Goal: Task Accomplishment & Management: Manage account settings

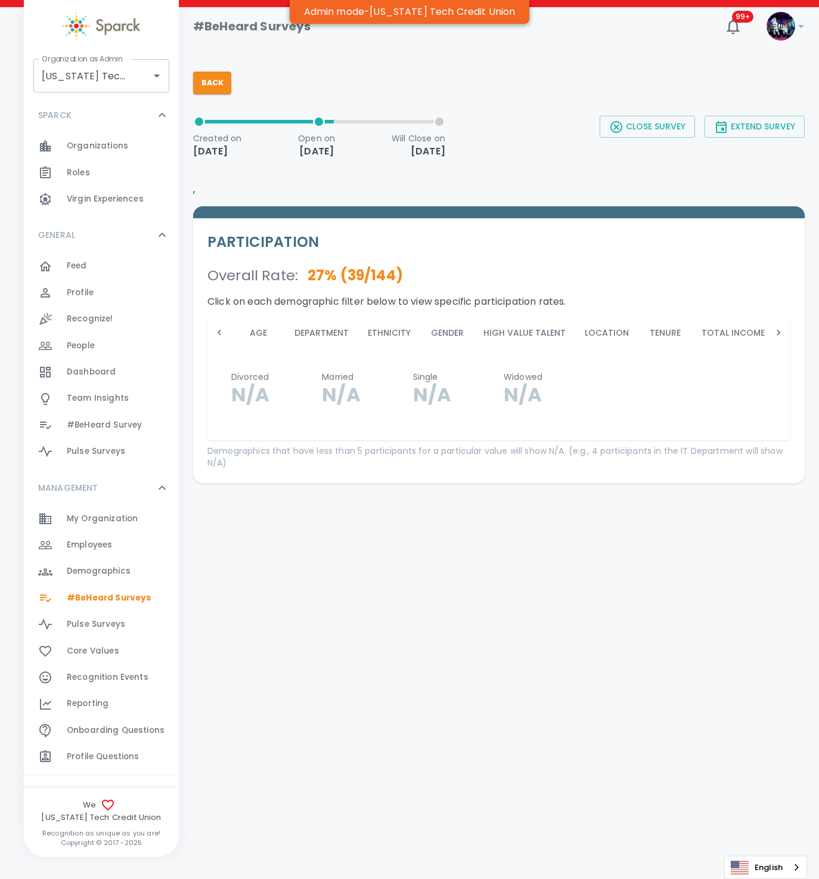
scroll to position [0, 1383]
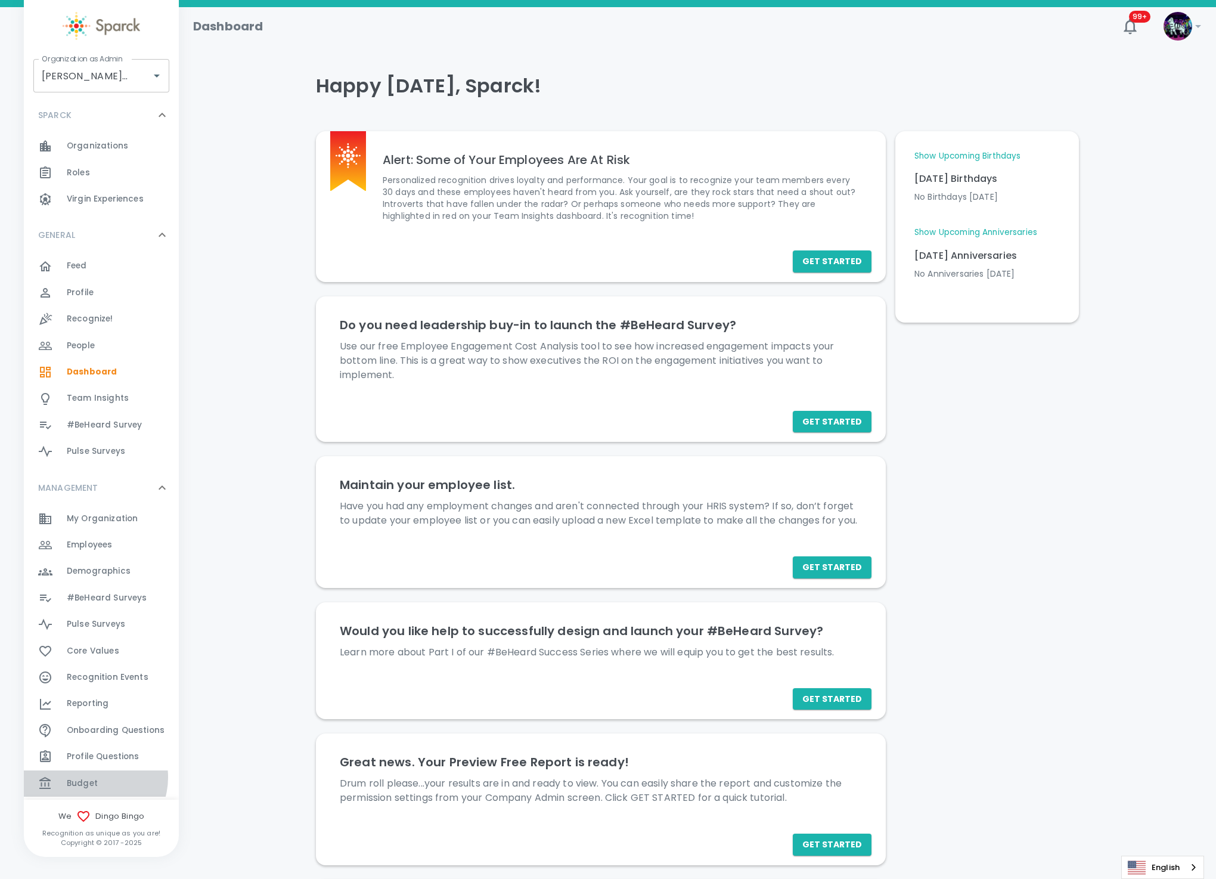
click at [94, 777] on span "Budget" at bounding box center [82, 783] width 31 height 12
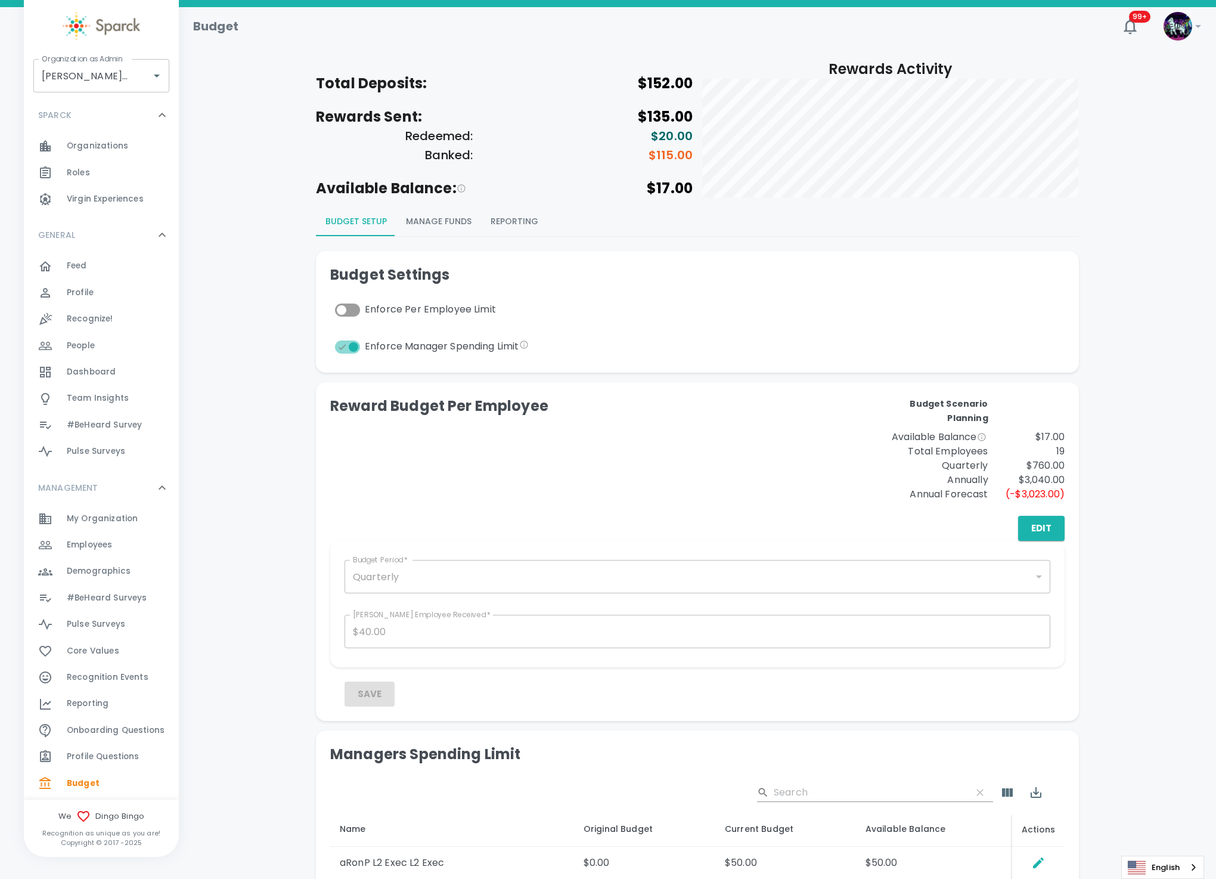
click at [450, 210] on button "Manage Funds" at bounding box center [438, 221] width 85 height 29
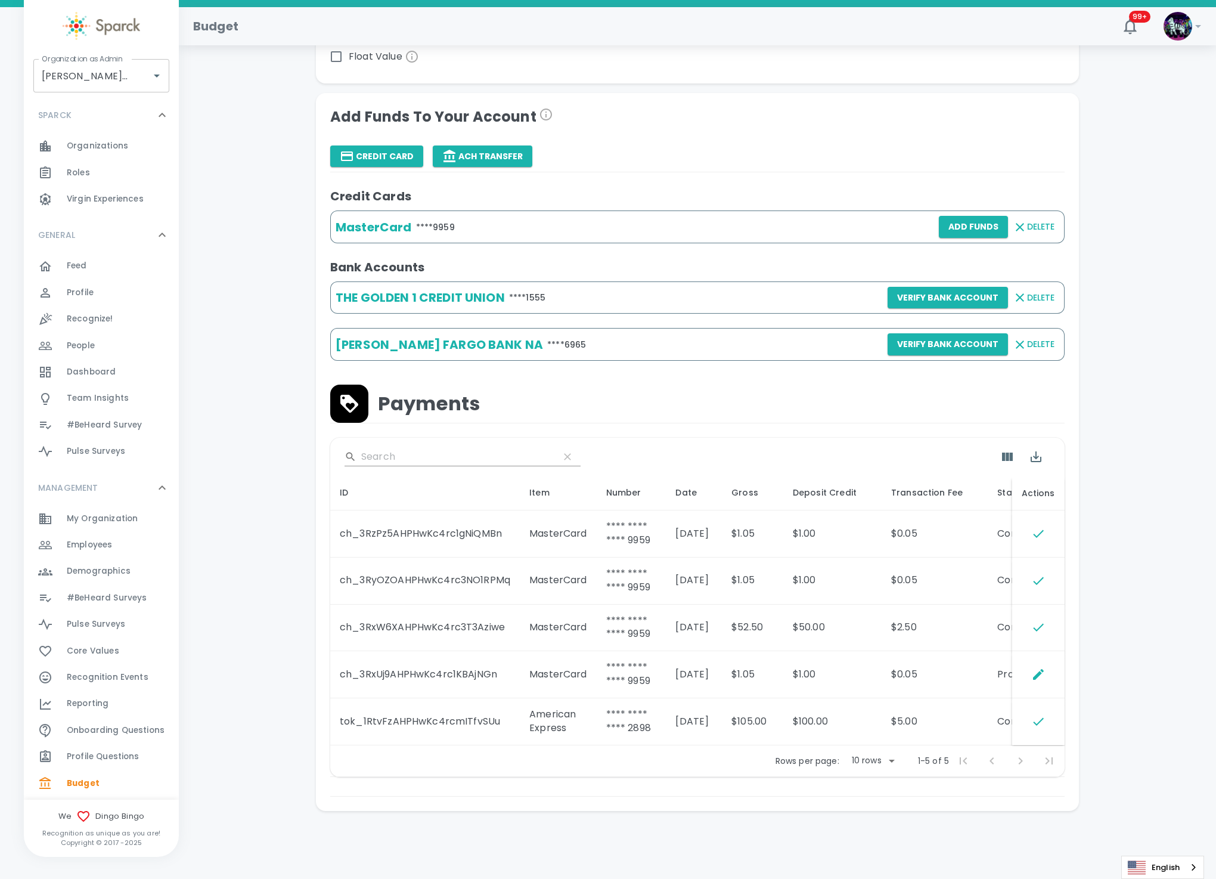
scroll to position [253, 0]
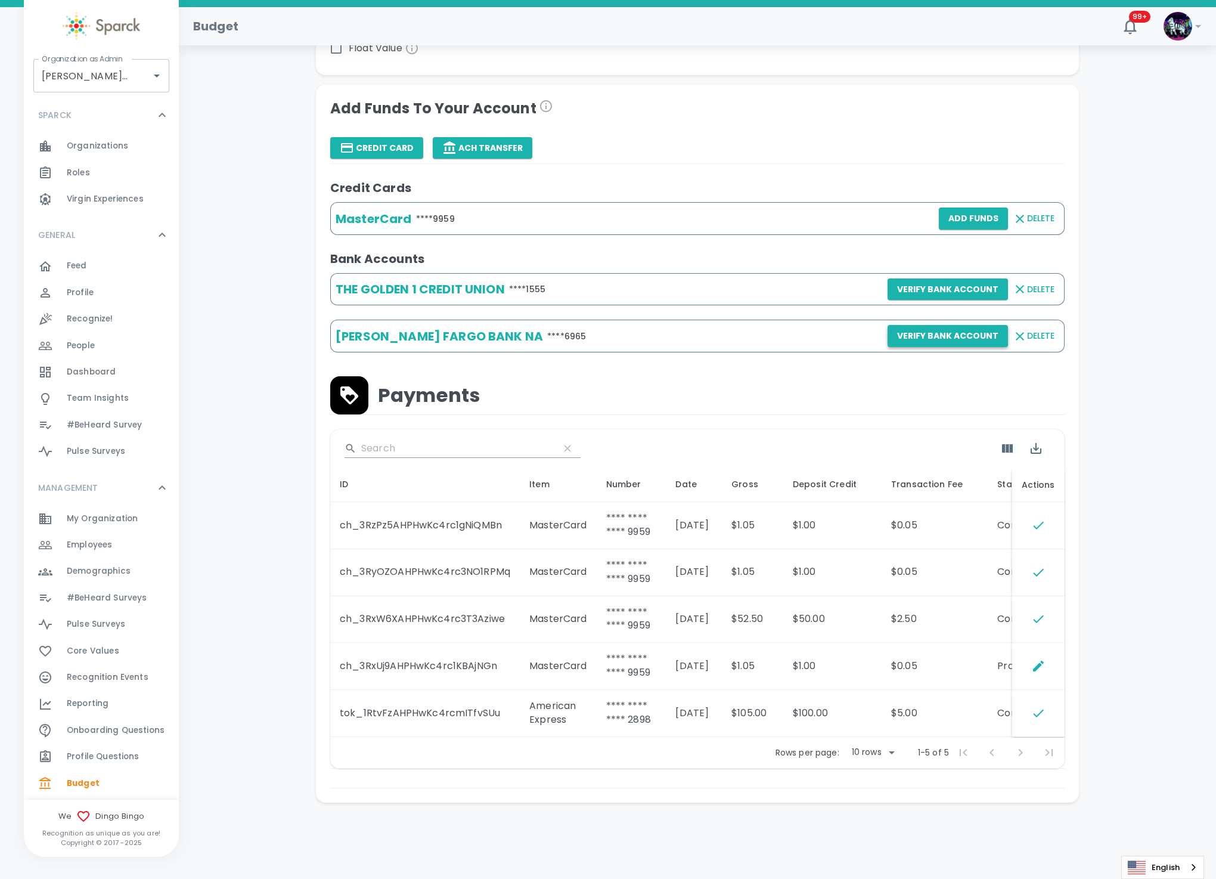
click at [945, 334] on button "Verify Bank Account" at bounding box center [948, 336] width 120 height 22
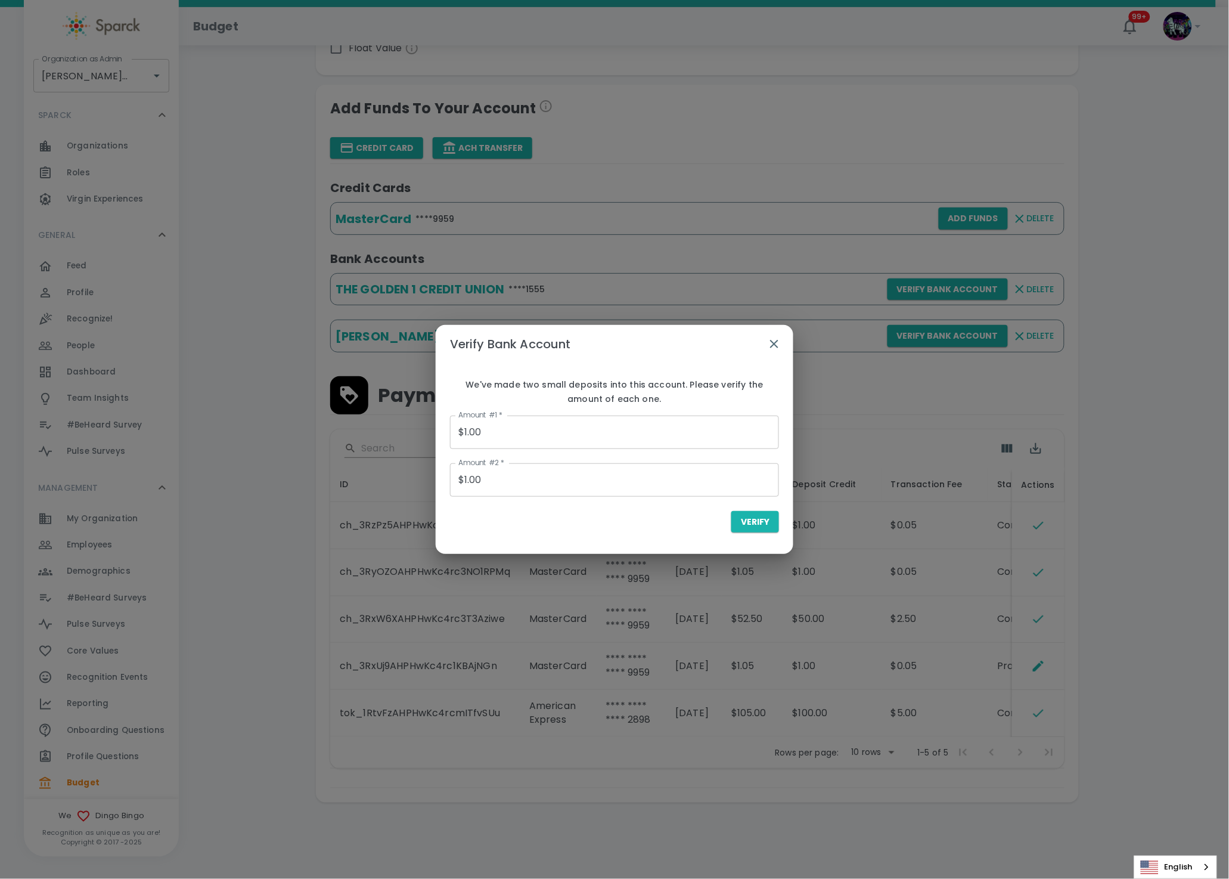
click at [509, 435] on input "$1.00" at bounding box center [614, 431] width 329 height 33
drag, startPoint x: 511, startPoint y: 435, endPoint x: 439, endPoint y: 420, distance: 73.7
click at [439, 420] on div "We've made two small deposits into this account. Please verify the amount of ea…" at bounding box center [615, 454] width 358 height 182
type input "$1.00"
type input "$0.10"
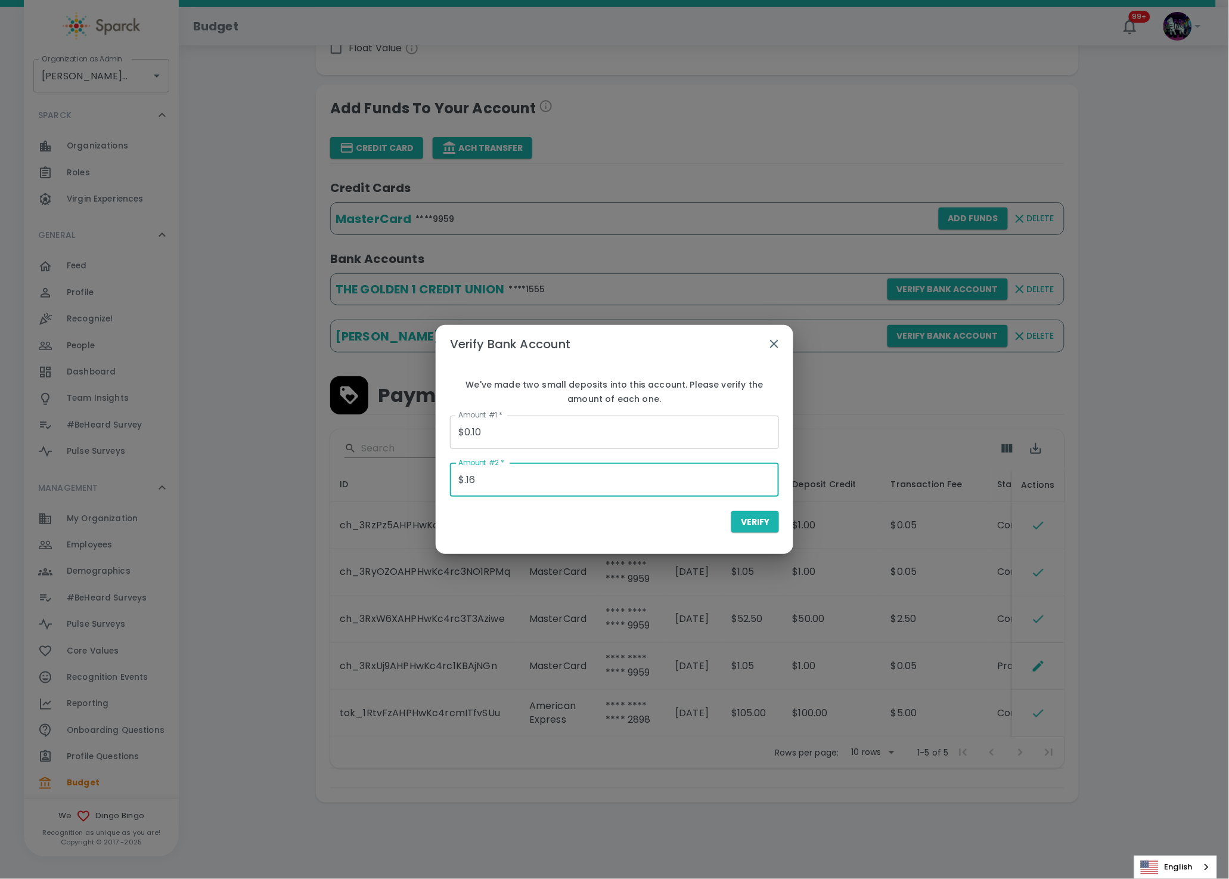
type input "$0.16"
click at [595, 528] on div "Verify" at bounding box center [614, 522] width 329 height 22
click at [748, 529] on button "Verify" at bounding box center [755, 522] width 48 height 22
type input "$0.00"
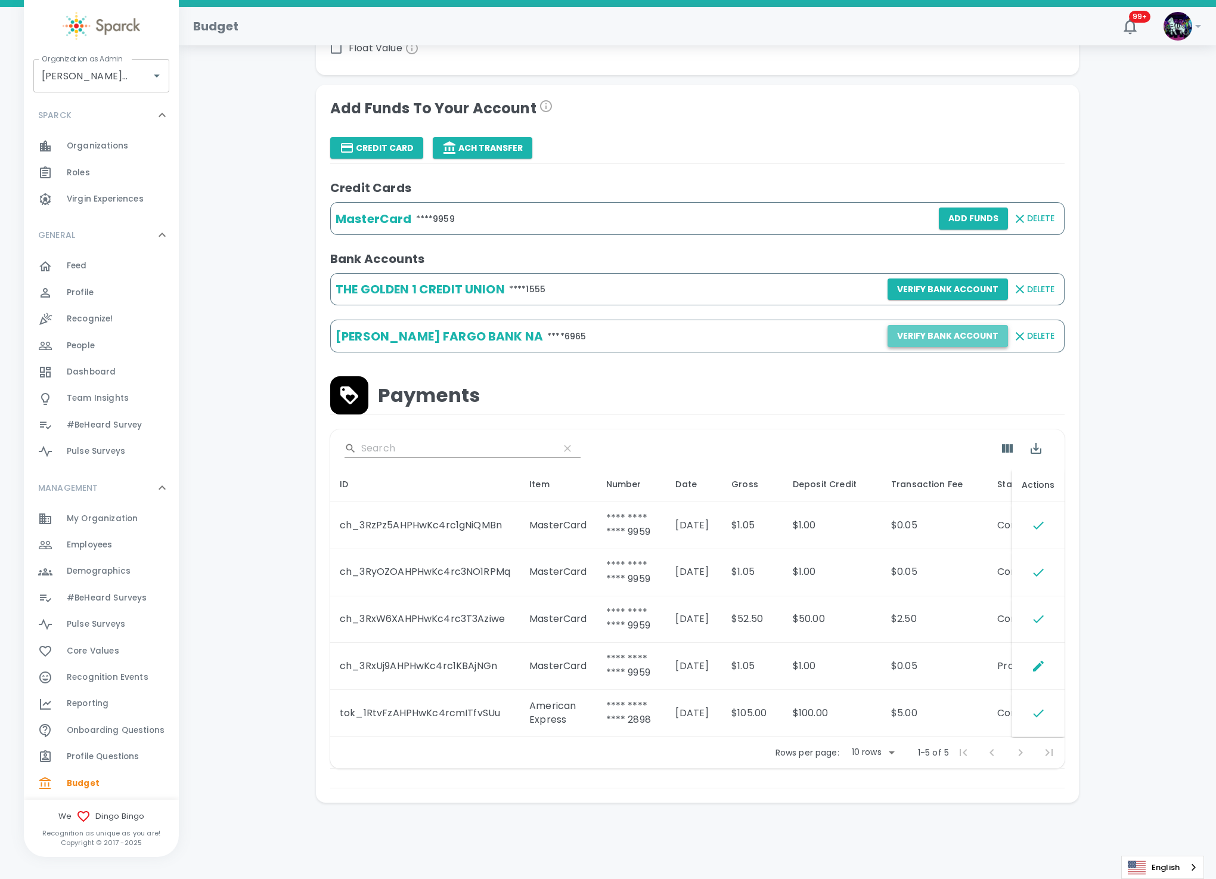
click at [950, 331] on button "Verify Bank Account" at bounding box center [948, 336] width 120 height 22
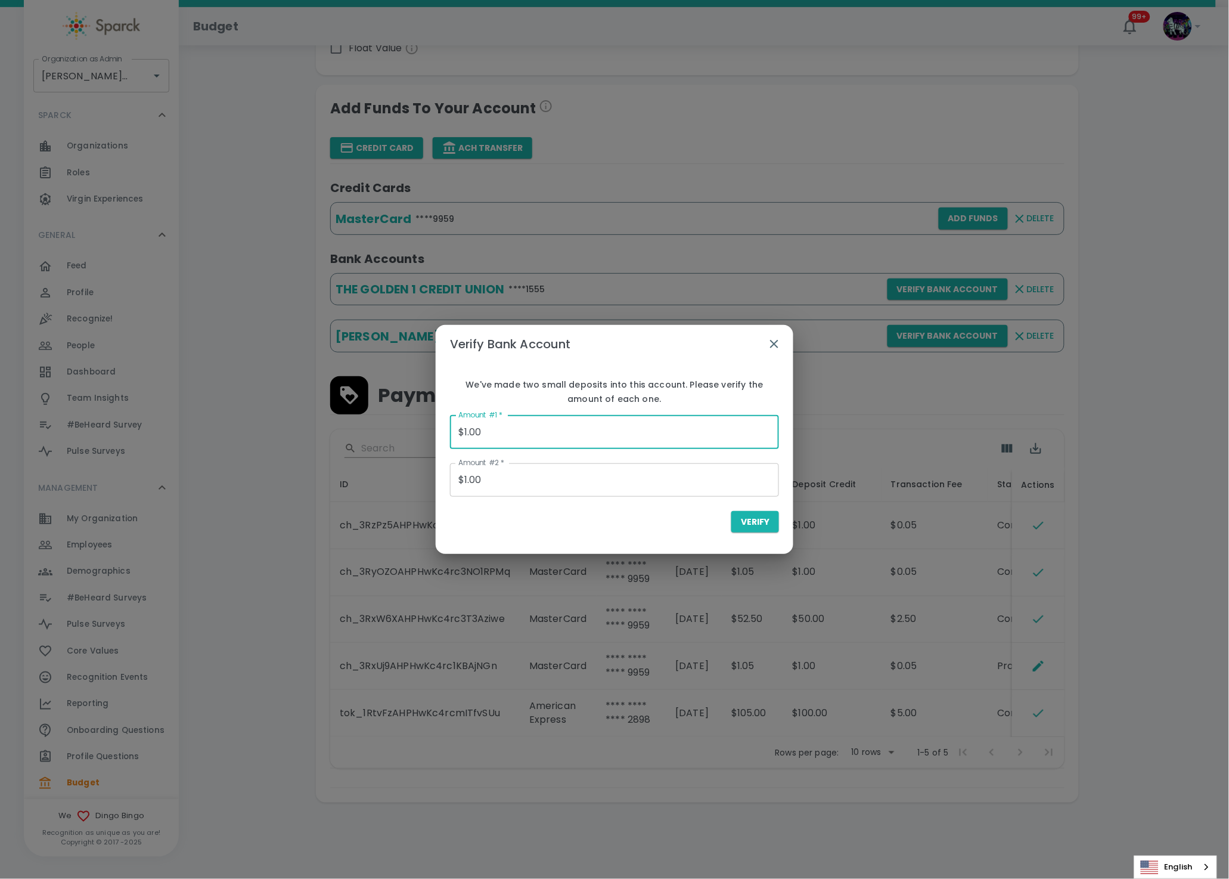
drag, startPoint x: 544, startPoint y: 429, endPoint x: 381, endPoint y: 444, distance: 164.0
click at [381, 444] on div "Verify Bank Account We've made two small deposits into this account. Please ver…" at bounding box center [614, 439] width 1229 height 879
type input "$0.16"
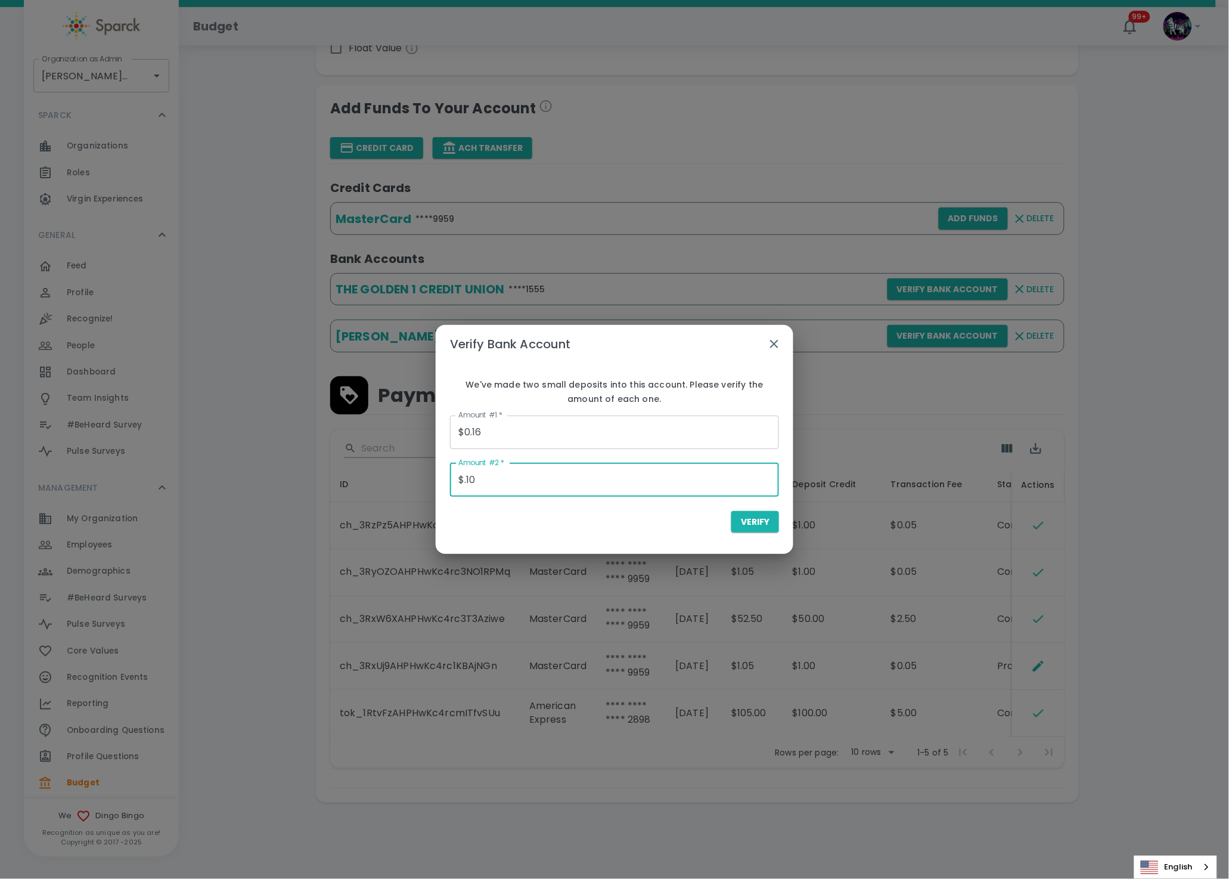
type input "$0.10"
click at [761, 525] on span "Verify" at bounding box center [755, 521] width 29 height 15
type input "$0.00"
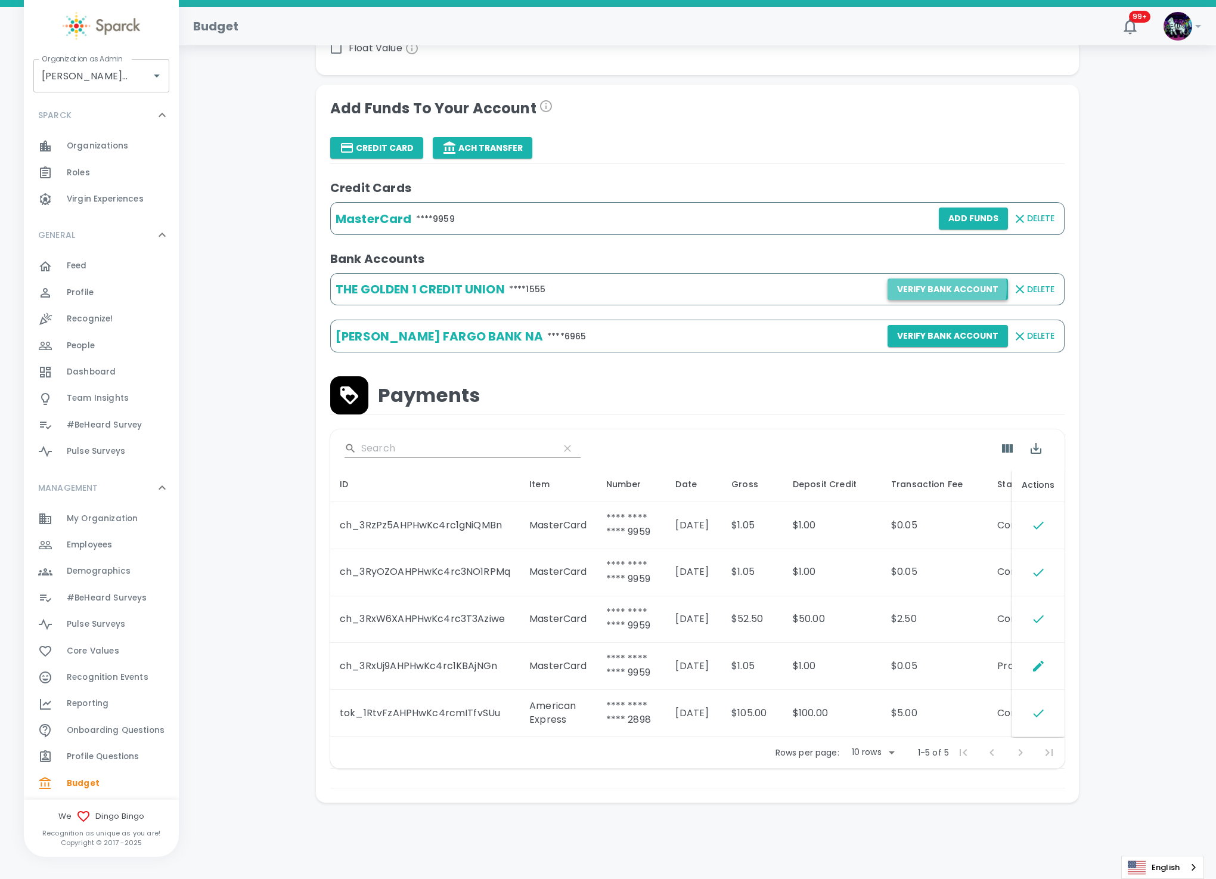
click at [927, 283] on button "Verify Bank Account" at bounding box center [948, 289] width 120 height 22
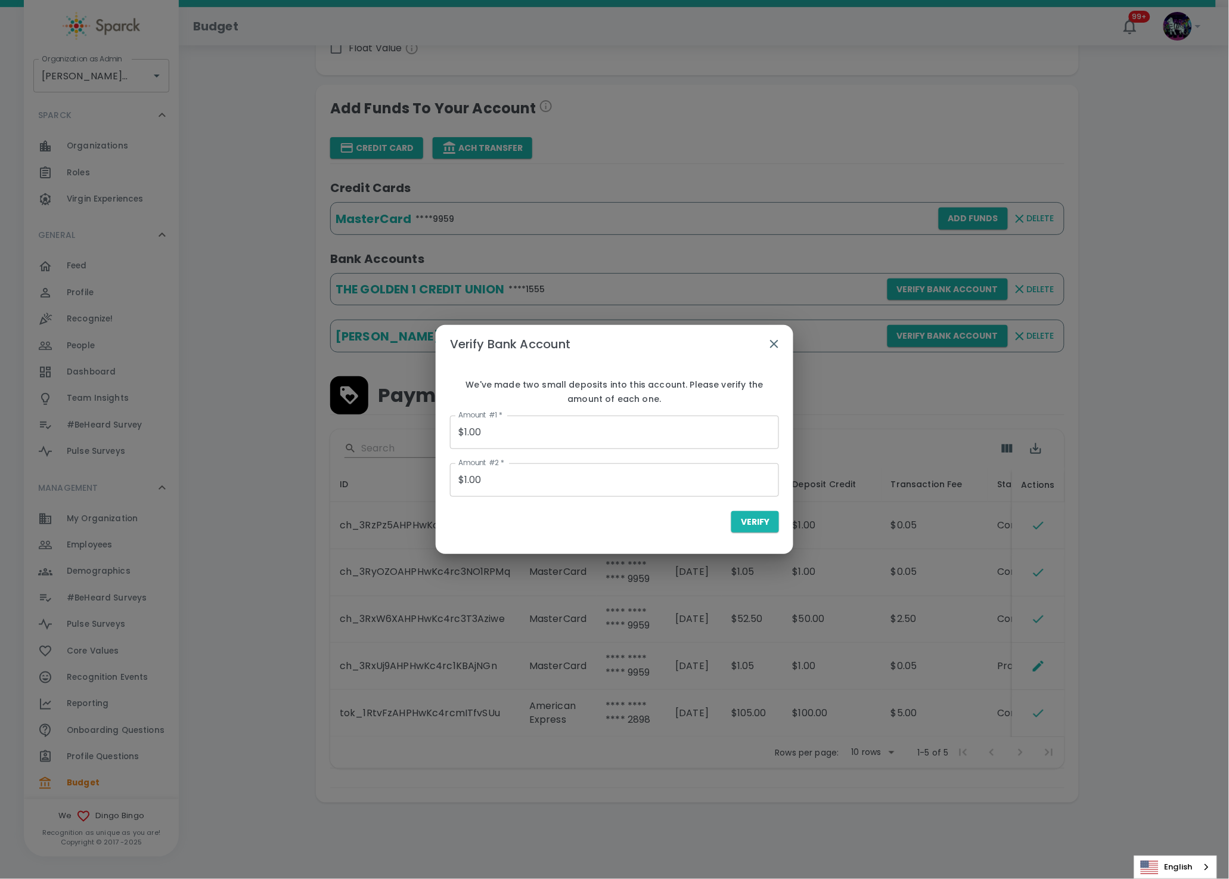
click at [496, 435] on input "$1.00" at bounding box center [614, 431] width 329 height 33
drag, startPoint x: 514, startPoint y: 429, endPoint x: 424, endPoint y: 435, distance: 90.2
click at [424, 435] on div "Verify Bank Account We've made two small deposits into this account. Please ver…" at bounding box center [614, 439] width 1229 height 879
type input "$0.28"
click at [543, 478] on input "$1.00" at bounding box center [614, 479] width 329 height 33
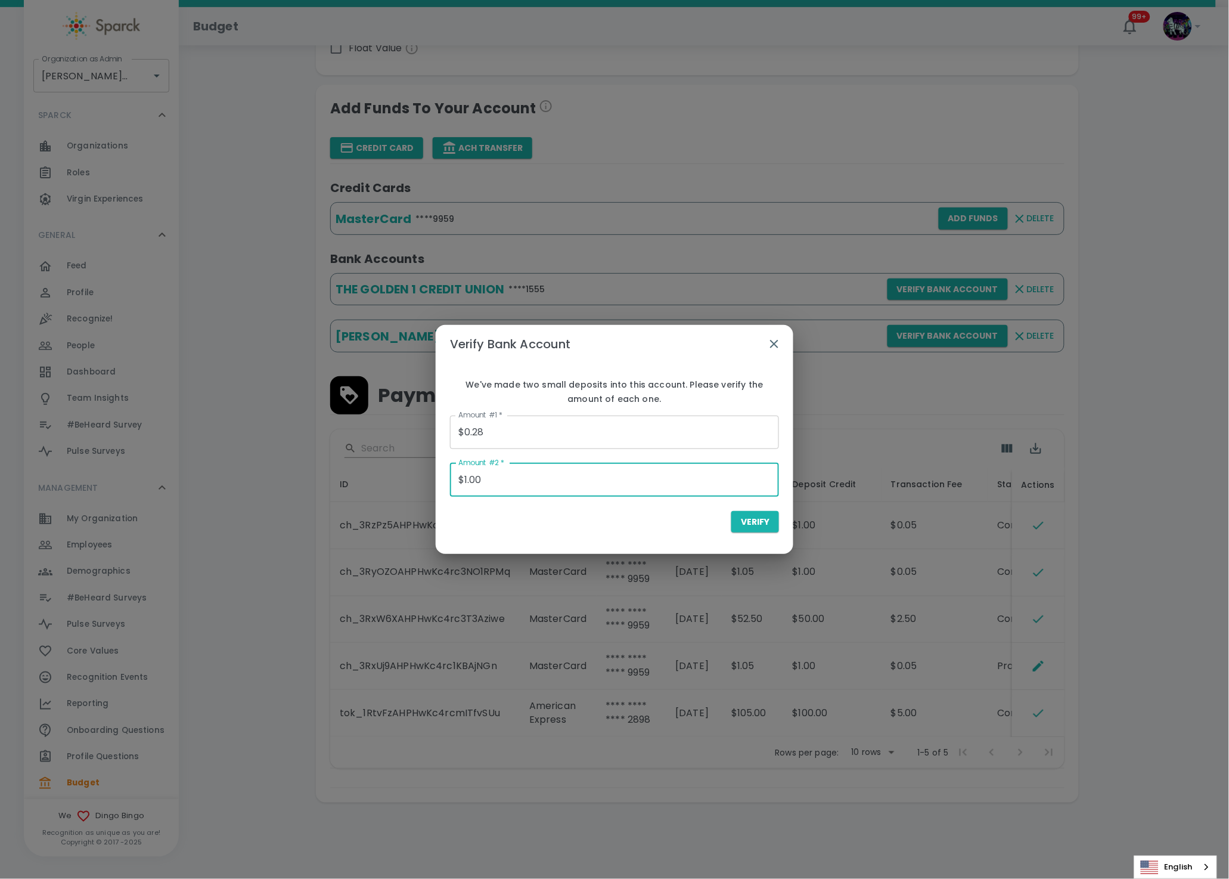
drag, startPoint x: 538, startPoint y: 480, endPoint x: 352, endPoint y: 485, distance: 186.6
click at [352, 485] on div "Verify Bank Account We've made two small deposits into this account. Please ver…" at bounding box center [614, 439] width 1229 height 879
type input "$0.12"
click at [557, 532] on div "Verify" at bounding box center [614, 522] width 329 height 22
click at [768, 523] on span "Verify" at bounding box center [755, 521] width 29 height 15
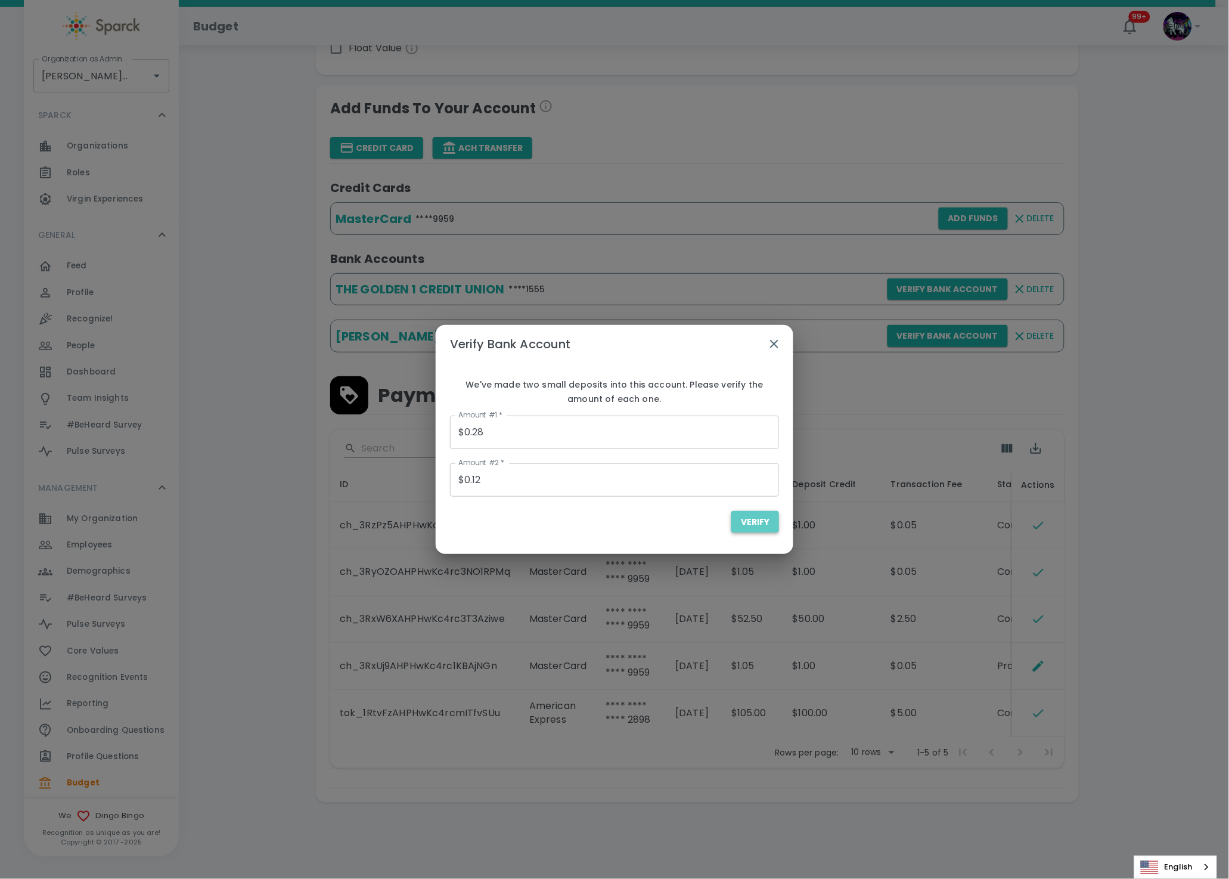
type input "$0.00"
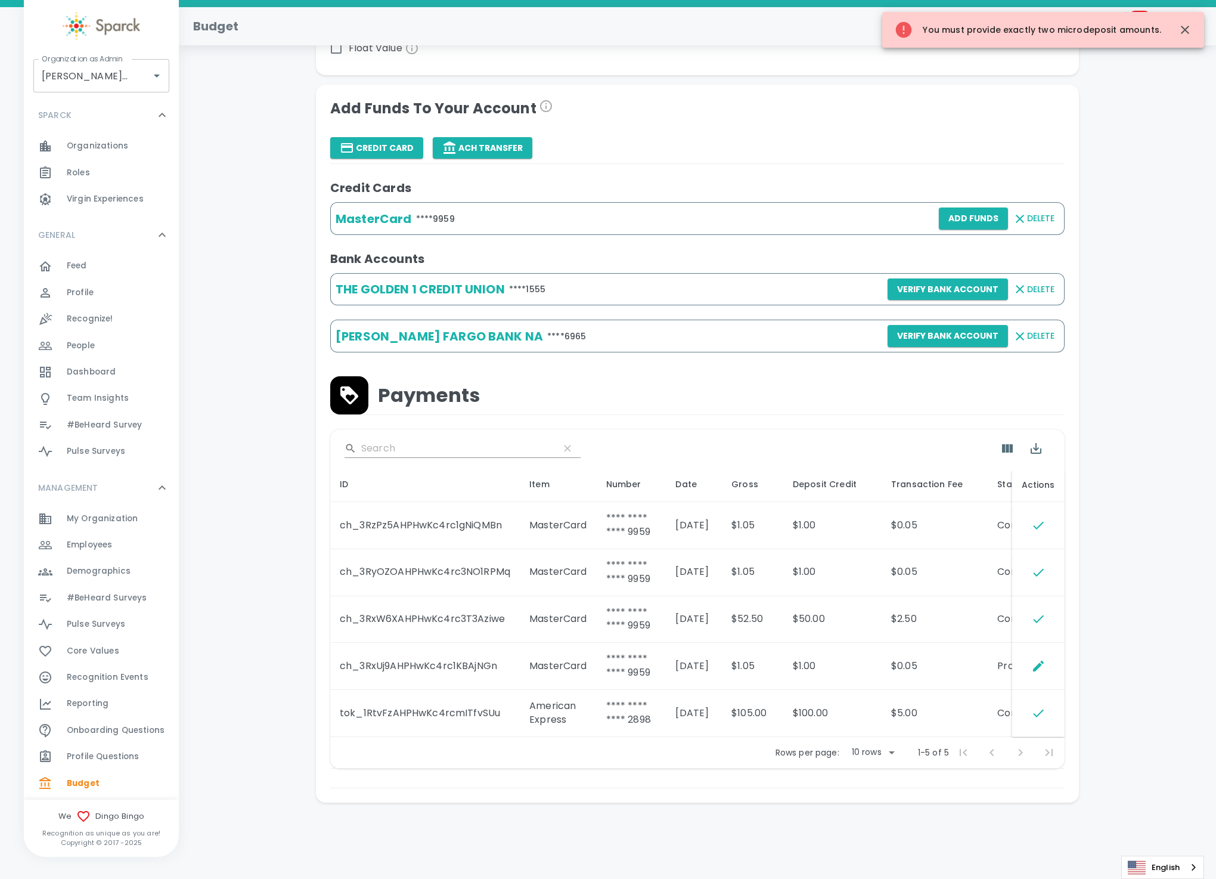
click at [963, 32] on div "You must provide exactly two microdeposit amounts." at bounding box center [1027, 29] width 267 height 29
click at [929, 288] on button "Verify Bank Account" at bounding box center [948, 289] width 120 height 22
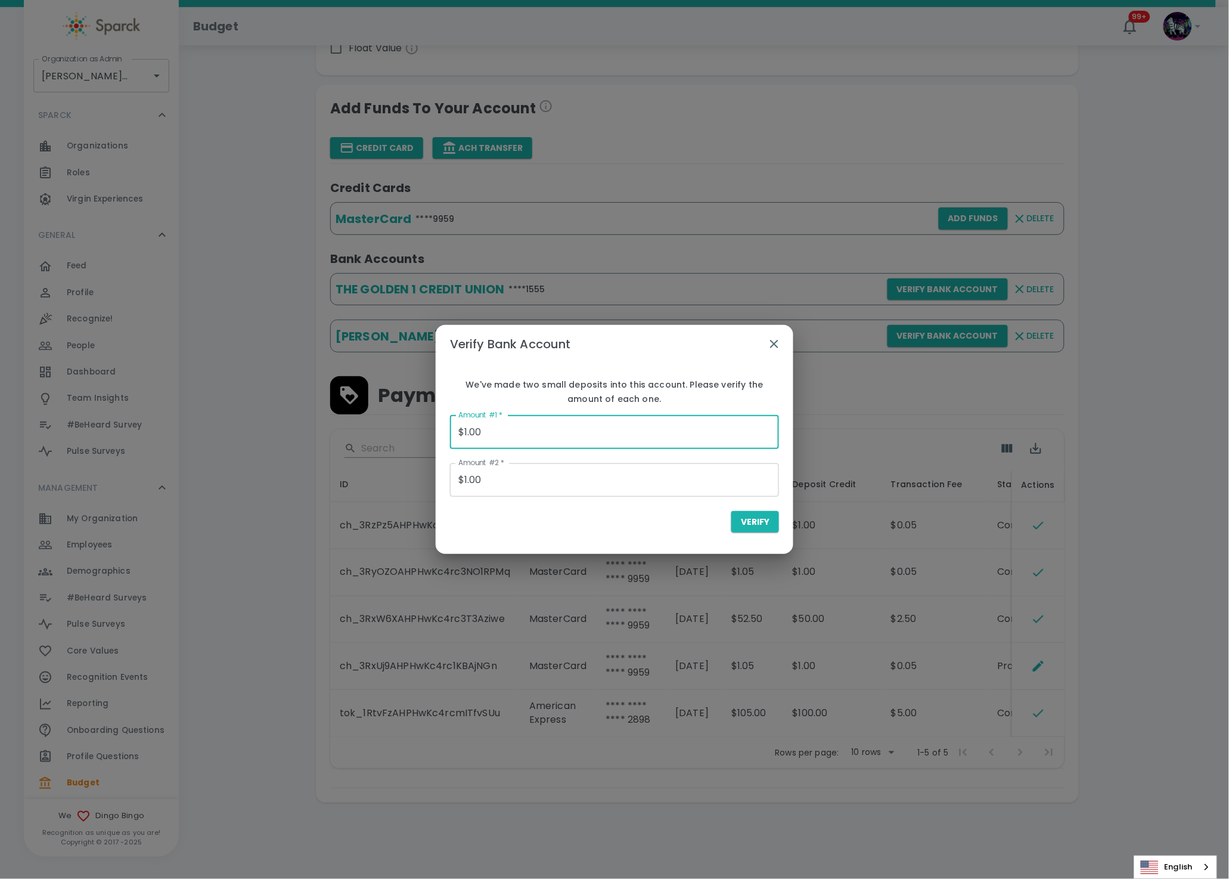
drag, startPoint x: 501, startPoint y: 438, endPoint x: 405, endPoint y: 424, distance: 97.5
click at [385, 427] on div "Verify Bank Account We've made two small deposits into this account. Please ver…" at bounding box center [614, 439] width 1229 height 879
type input "$0.12"
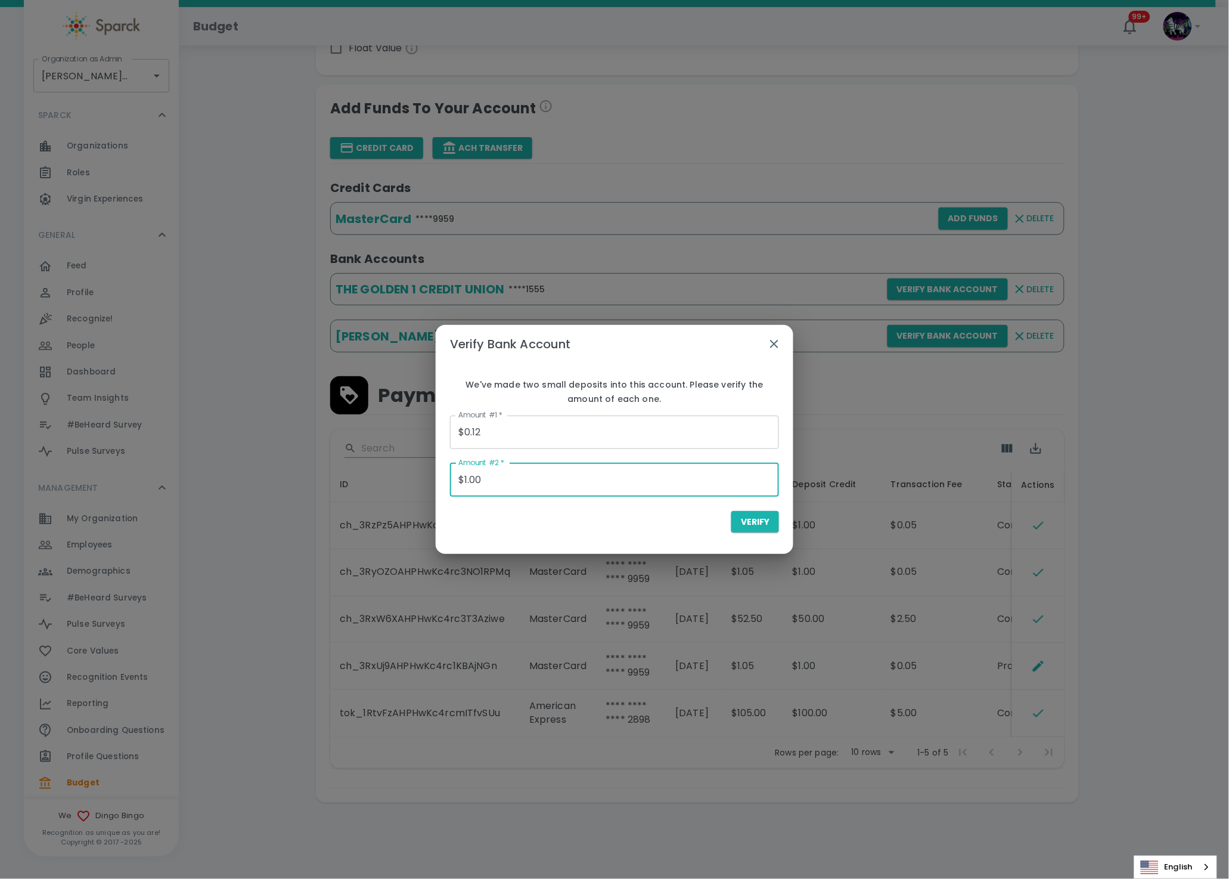
click at [498, 476] on input "$1.00" at bounding box center [614, 479] width 329 height 33
drag, startPoint x: 500, startPoint y: 480, endPoint x: 421, endPoint y: 482, distance: 78.1
click at [421, 482] on div "Verify Bank Account We've made two small deposits into this account. Please ver…" at bounding box center [614, 439] width 1229 height 879
type input "$0.28"
click at [770, 525] on span "Verify" at bounding box center [755, 521] width 29 height 15
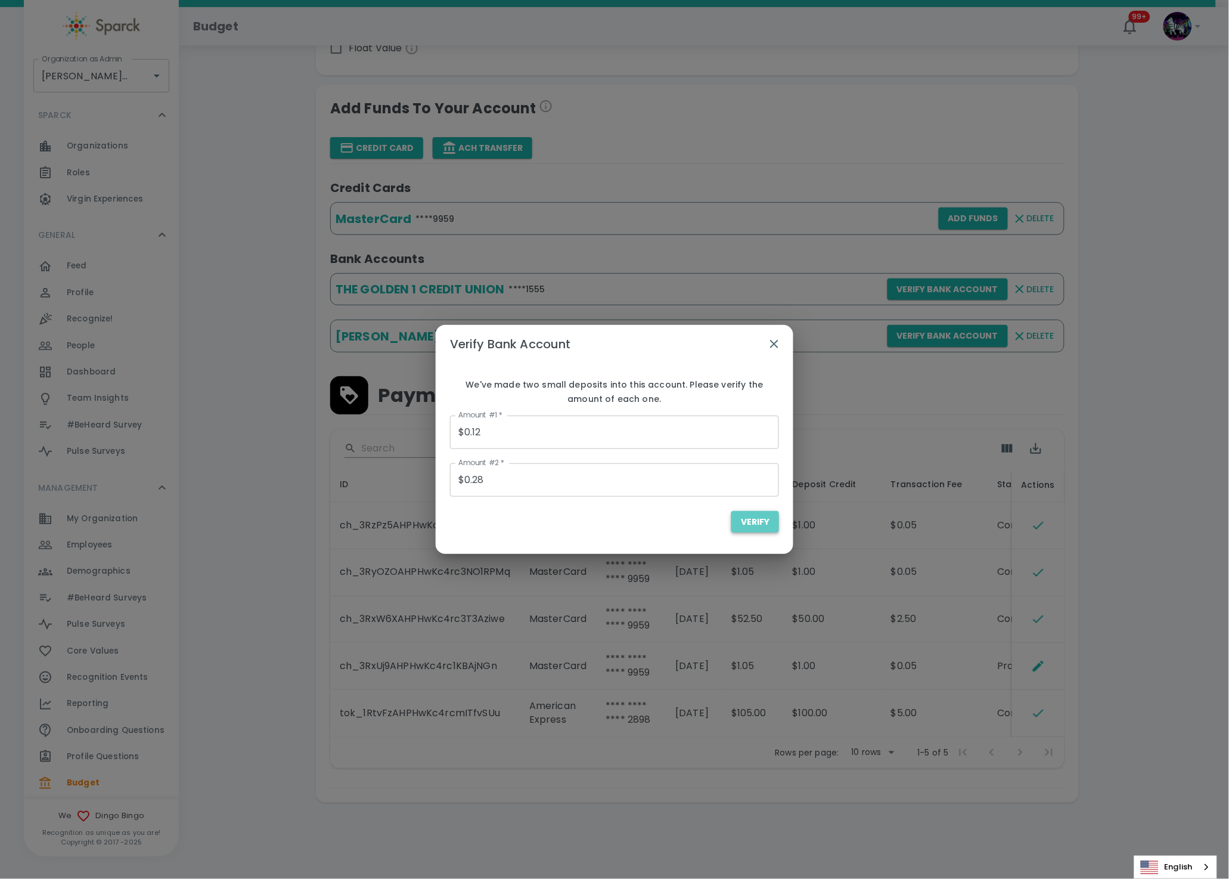
type input "$0.00"
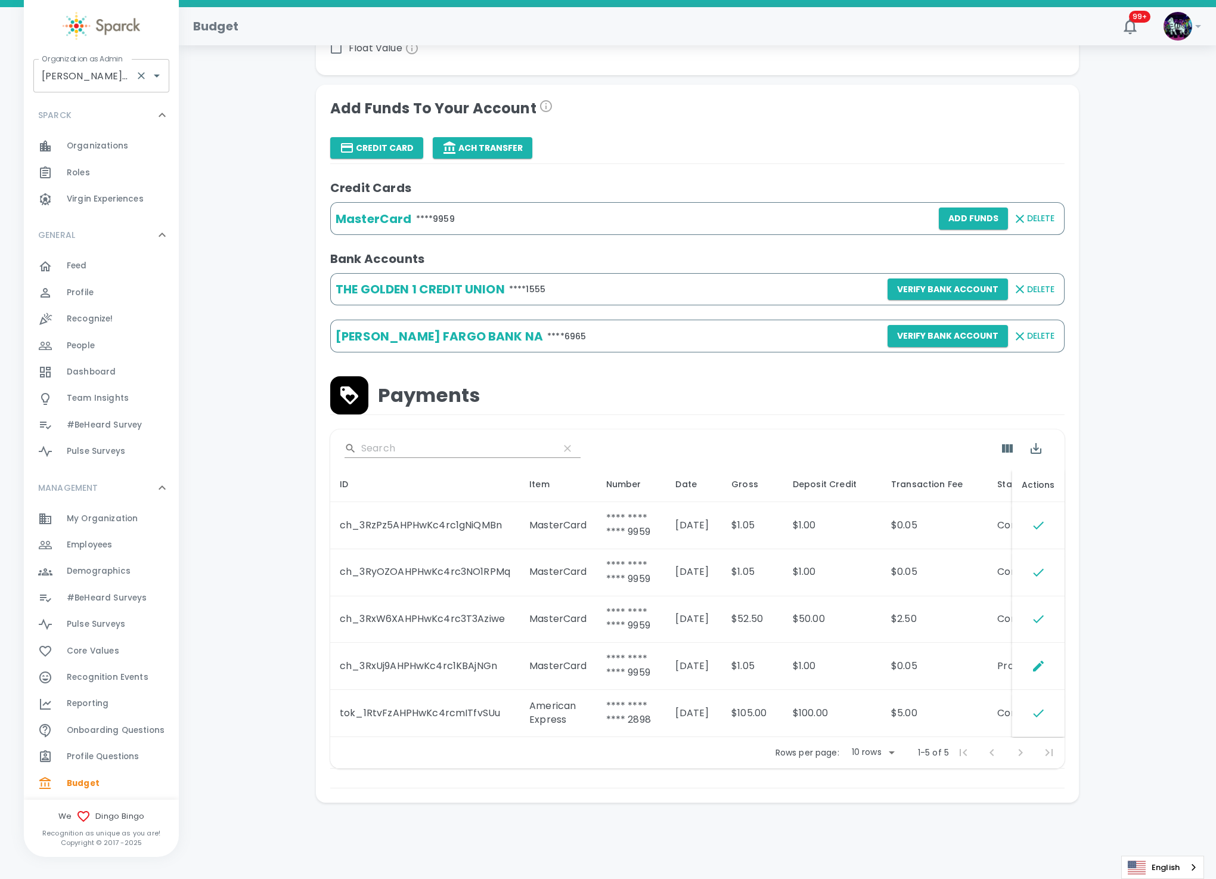
click at [98, 76] on input "Dingo Bingo • 1486" at bounding box center [85, 75] width 92 height 23
click at [92, 116] on li "[US_STATE] Tech Credit Union • 760" at bounding box center [101, 121] width 136 height 36
type input "[US_STATE] Tech Credit Union • 760"
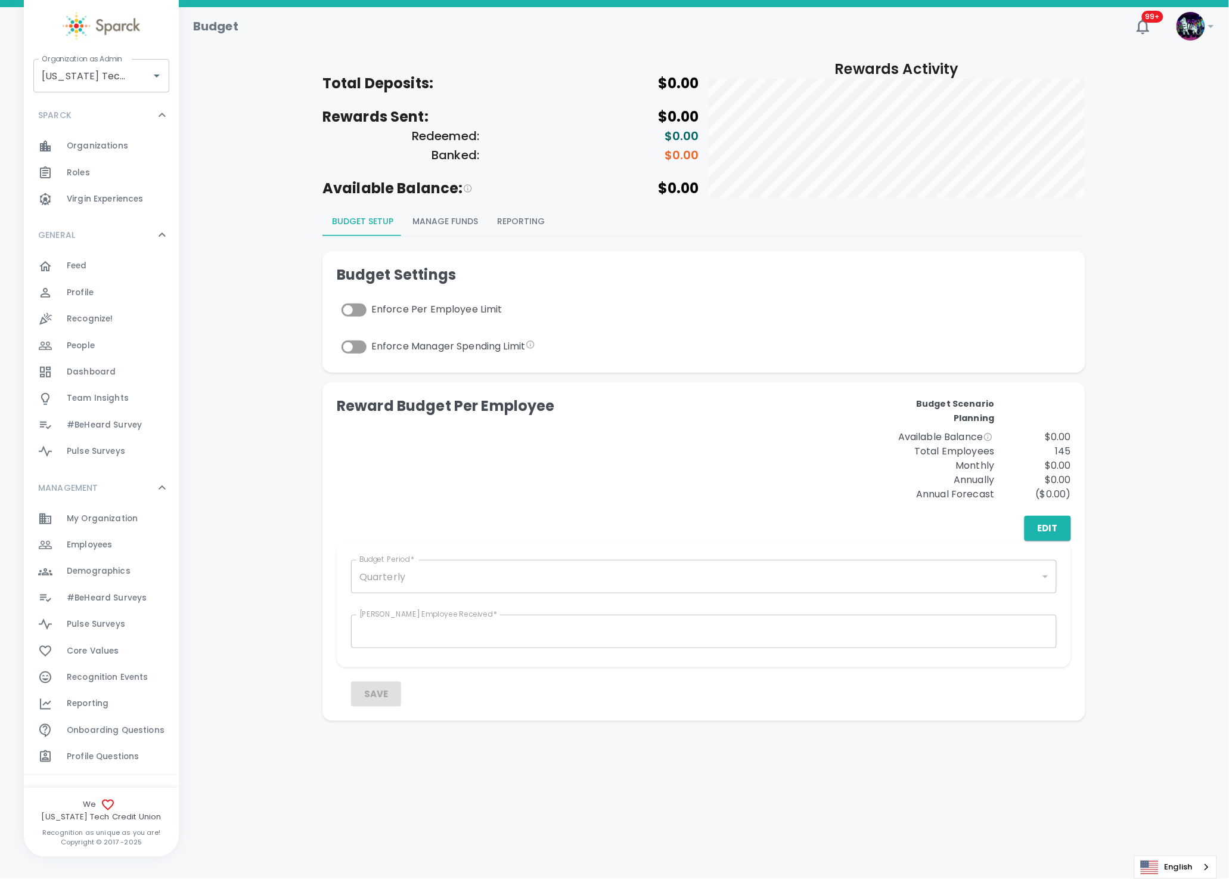
click at [116, 585] on div "#BeHeard Surveys 0" at bounding box center [101, 598] width 155 height 26
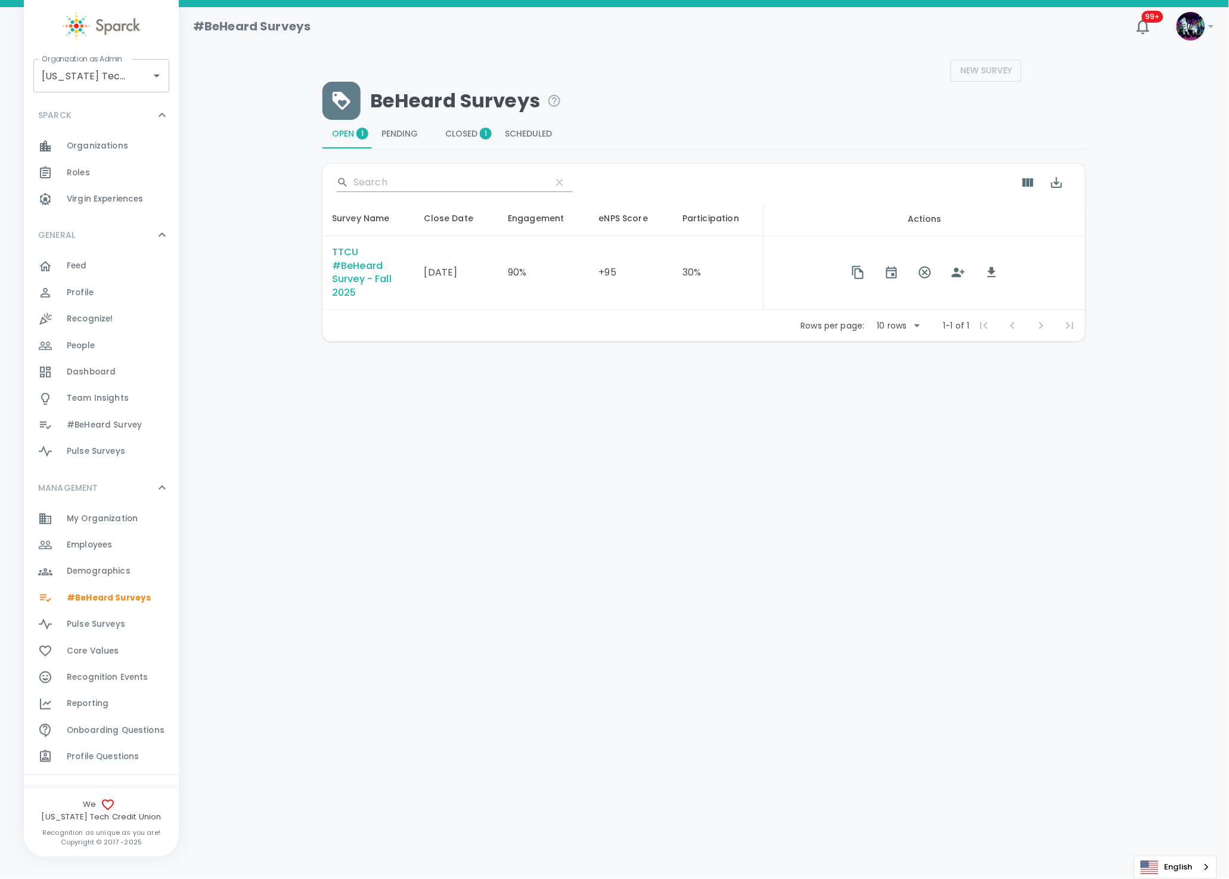
click at [352, 278] on div "TTCU #BeHeard Survey - Fall 2025" at bounding box center [368, 273] width 73 height 55
